Goal: Information Seeking & Learning: Check status

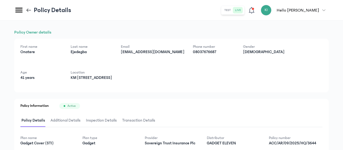
scroll to position [60, 0]
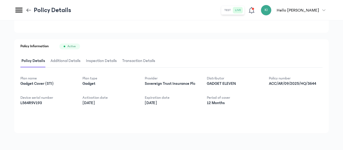
click at [32, 10] on icon at bounding box center [29, 10] width 6 height 6
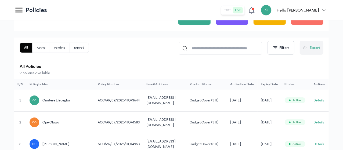
scroll to position [0, 43]
click at [320, 123] on button "Details" at bounding box center [318, 122] width 11 height 5
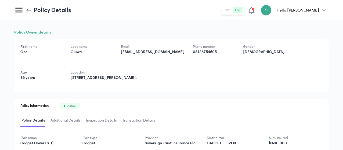
click at [31, 10] on icon at bounding box center [29, 10] width 5 height 0
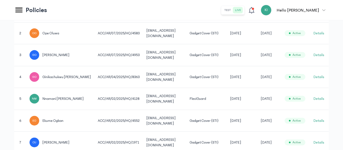
scroll to position [0, 43]
click at [318, 56] on button "Details" at bounding box center [318, 54] width 11 height 5
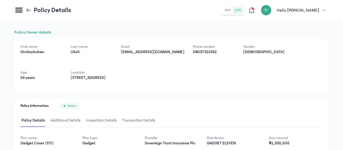
click at [32, 10] on icon at bounding box center [29, 10] width 6 height 6
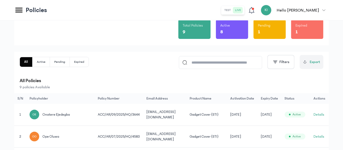
scroll to position [0, 43]
click at [316, 113] on button "Details" at bounding box center [318, 114] width 11 height 5
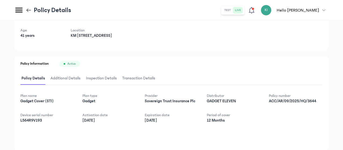
scroll to position [60, 0]
